Goal: Task Accomplishment & Management: Manage account settings

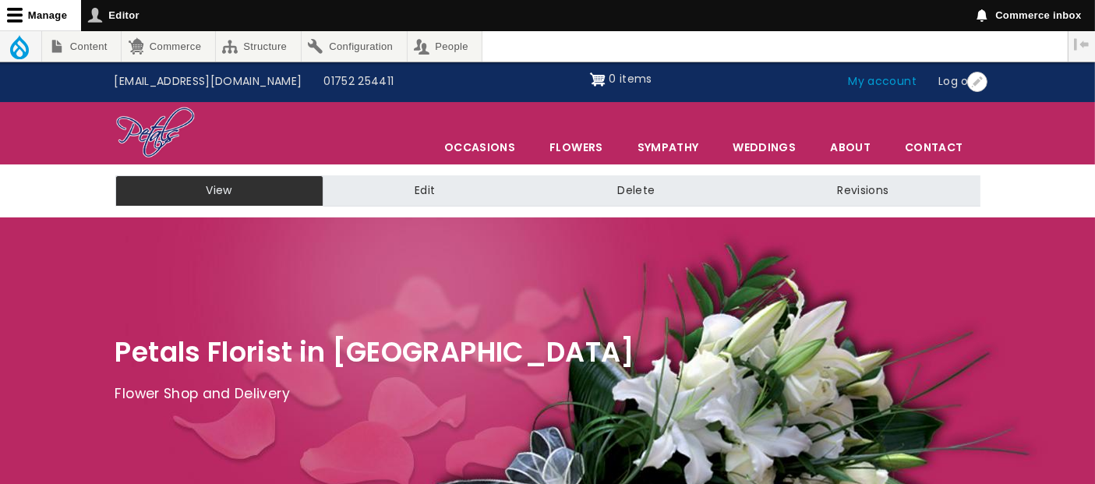
click at [903, 85] on link "My account" at bounding box center [883, 82] width 90 height 30
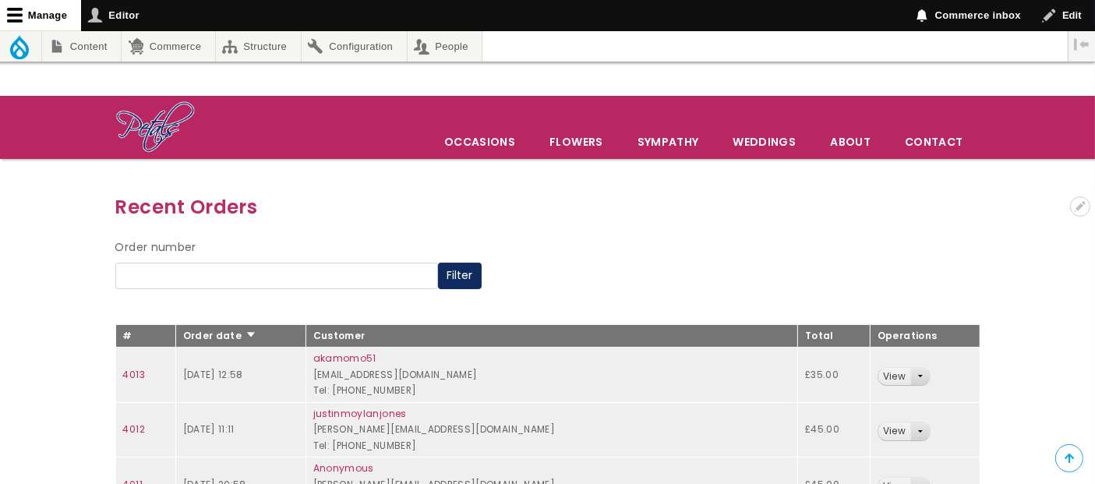
scroll to position [346, 0]
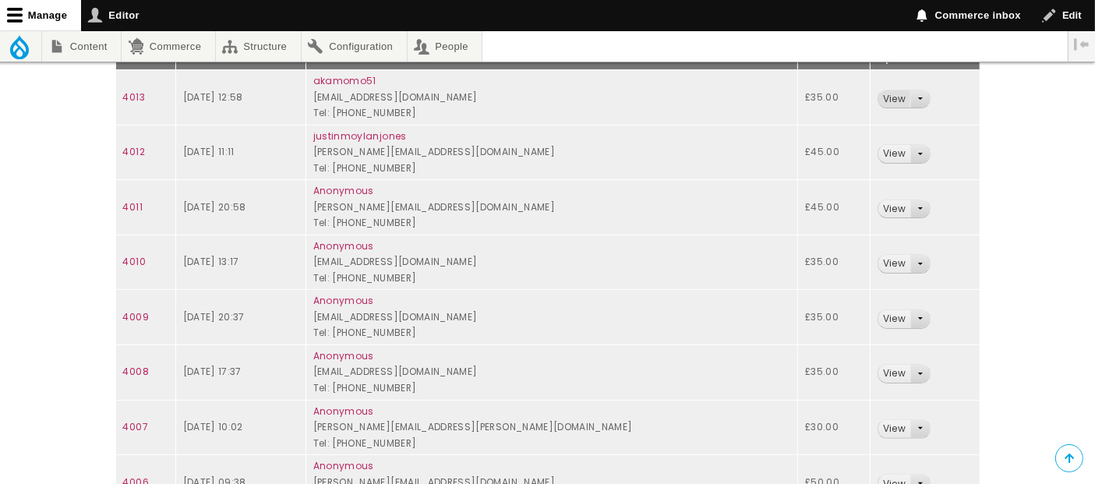
click at [879, 94] on link "View" at bounding box center [895, 99] width 32 height 18
click at [886, 150] on link "View" at bounding box center [895, 154] width 32 height 18
